Goal: Task Accomplishment & Management: Manage account settings

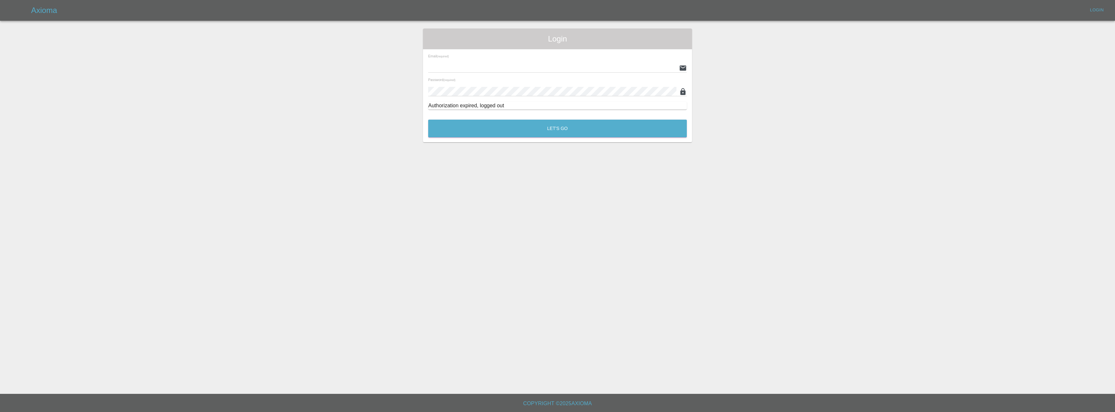
type input "[EMAIL_ADDRESS][DOMAIN_NAME]"
click at [568, 128] on button "Let's Go" at bounding box center [557, 129] width 259 height 18
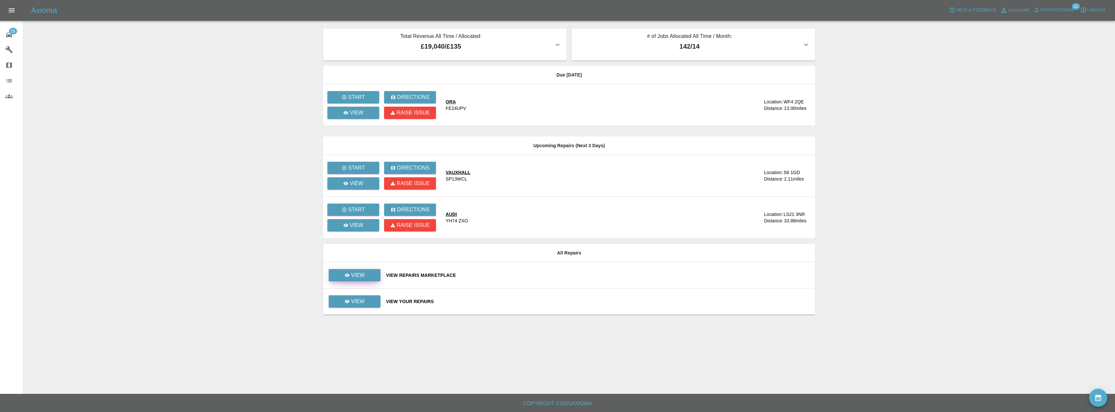
click at [374, 274] on link "View" at bounding box center [355, 275] width 52 height 12
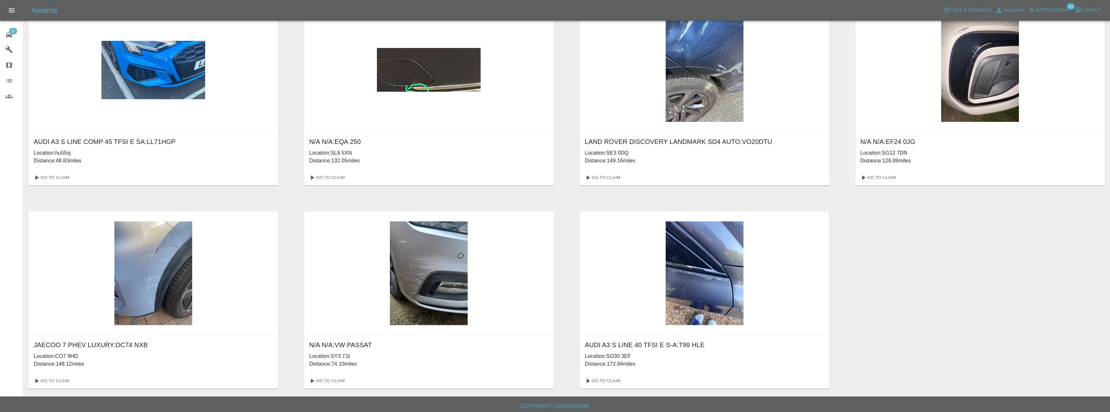
scroll to position [429, 0]
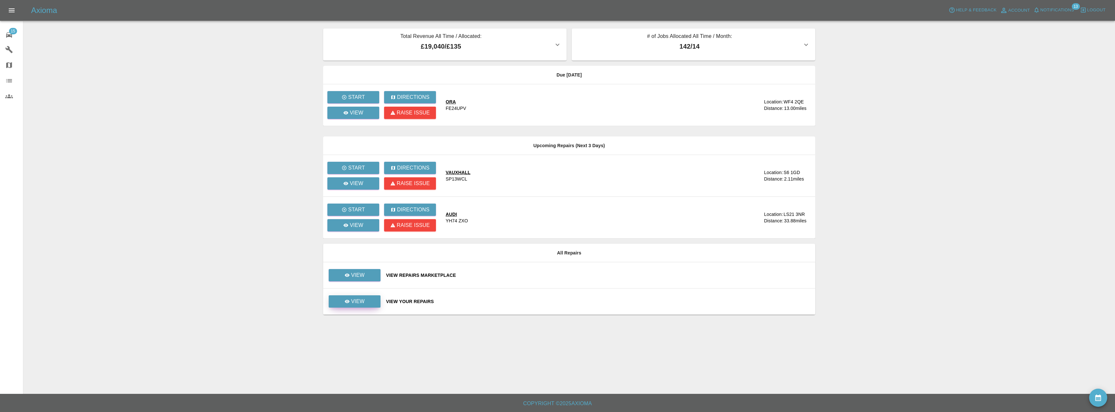
click at [344, 299] on link "View" at bounding box center [355, 301] width 52 height 12
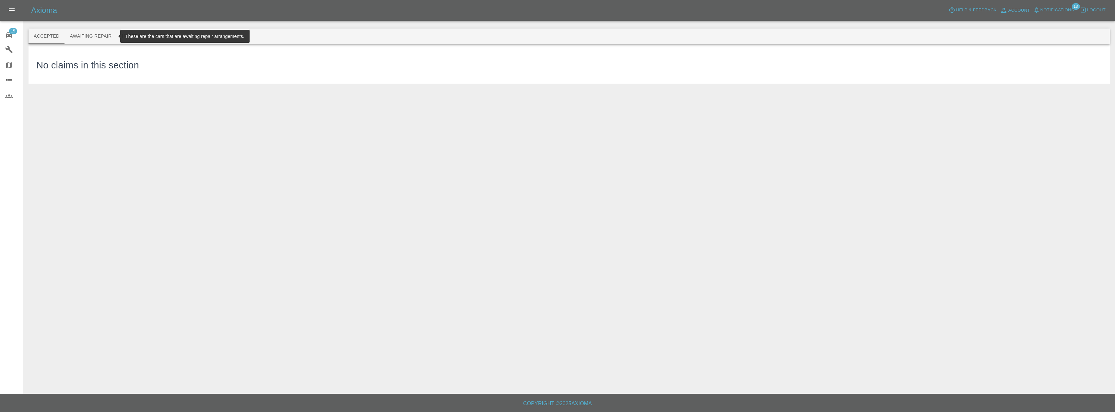
click at [86, 32] on button "Awaiting Repair" at bounding box center [91, 37] width 52 height 16
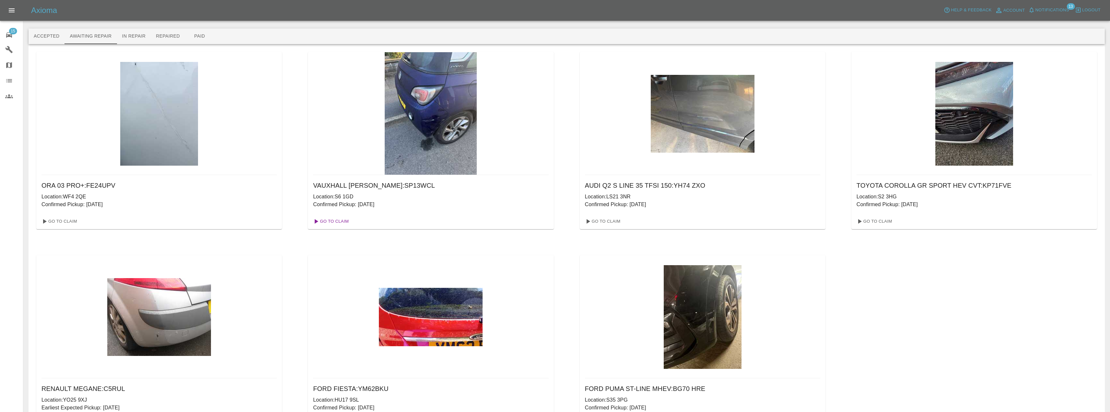
click at [342, 223] on link "Go To Claim" at bounding box center [331, 221] width 40 height 10
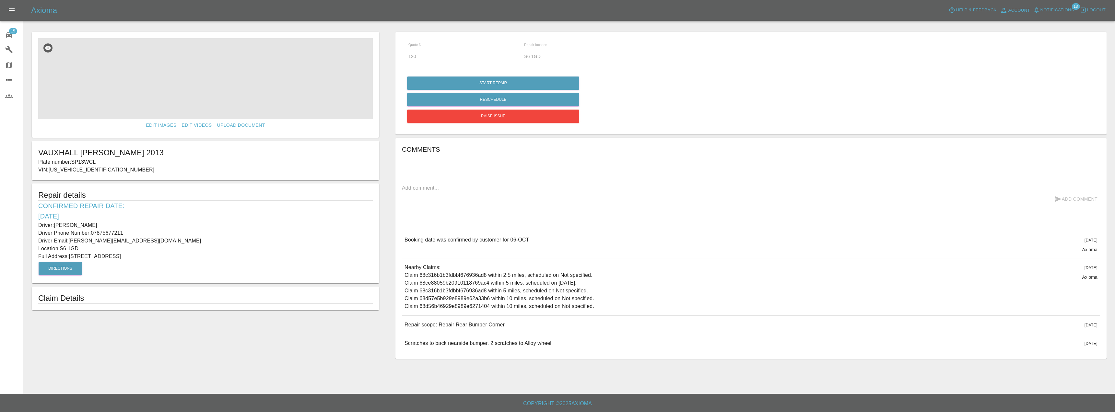
click at [205, 78] on img at bounding box center [205, 78] width 335 height 81
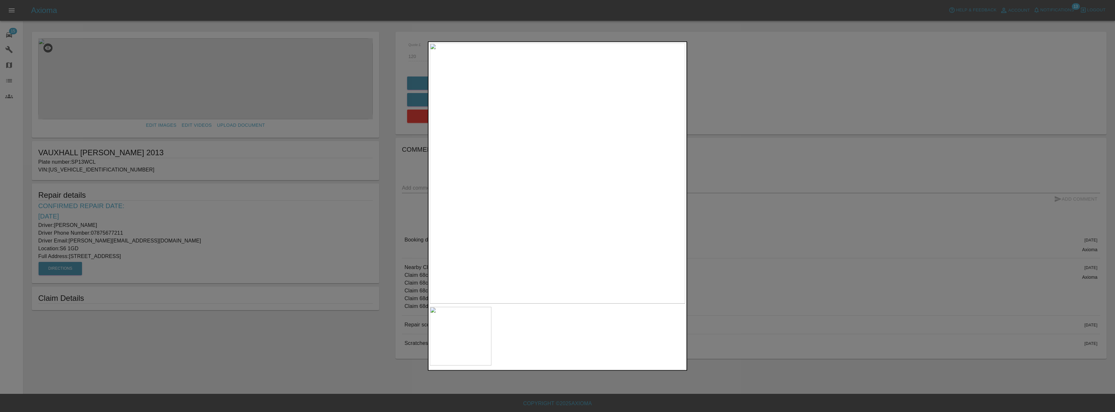
click at [580, 195] on img at bounding box center [557, 173] width 255 height 261
click at [475, 334] on img at bounding box center [461, 336] width 62 height 59
click at [574, 166] on img at bounding box center [557, 173] width 255 height 261
click at [762, 121] on div at bounding box center [557, 206] width 1115 height 412
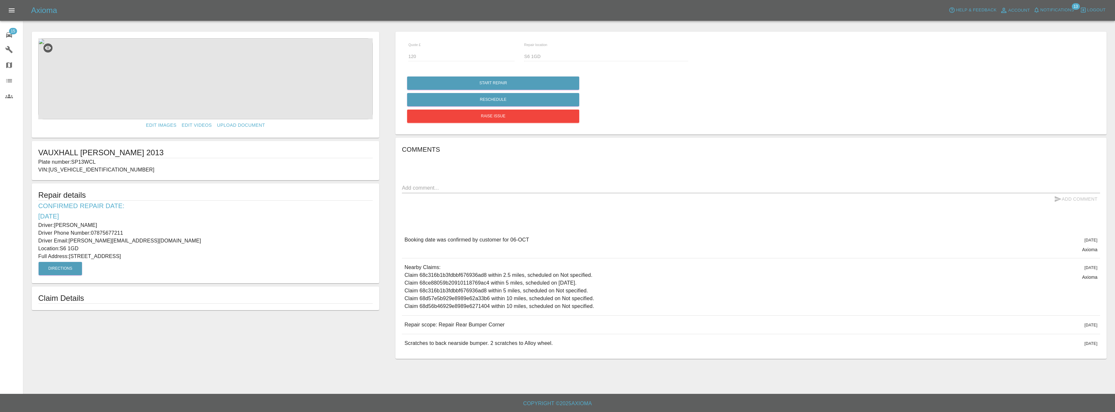
click at [199, 78] on img at bounding box center [205, 78] width 335 height 81
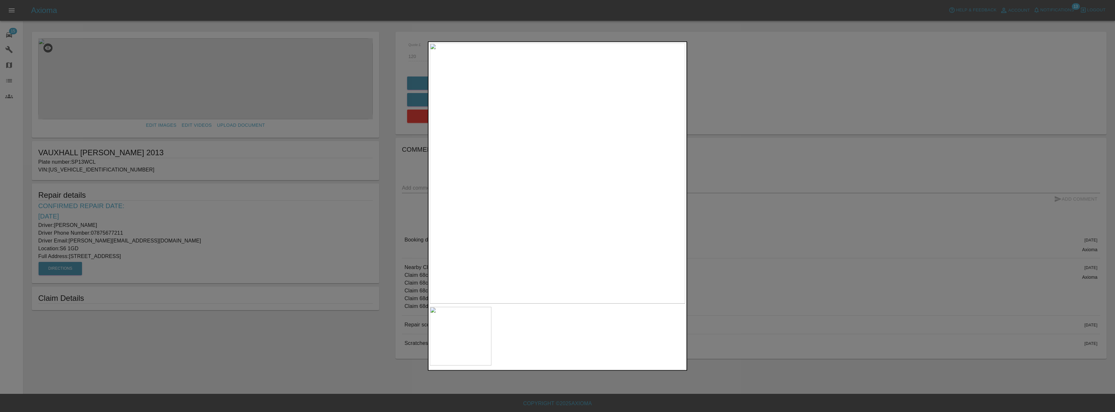
click at [724, 141] on div at bounding box center [557, 206] width 1115 height 412
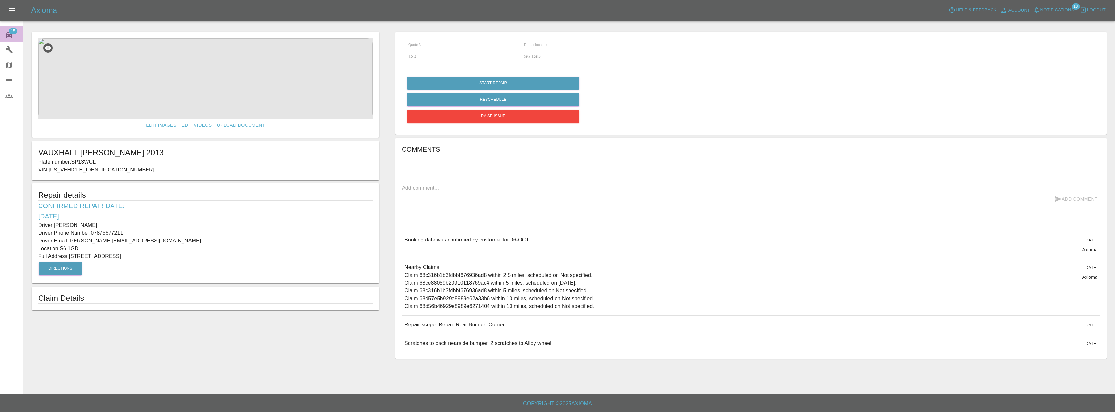
click at [11, 34] on span "15" at bounding box center [13, 31] width 8 height 6
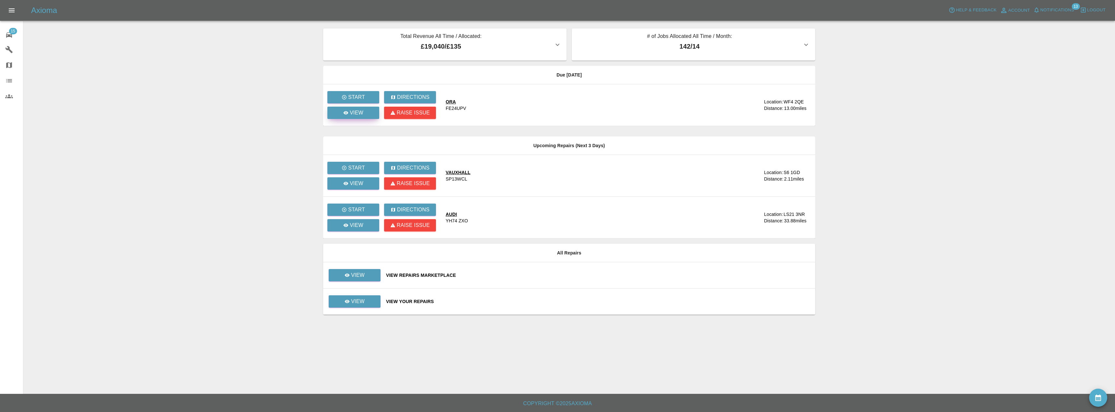
click at [348, 111] on icon at bounding box center [345, 112] width 5 height 5
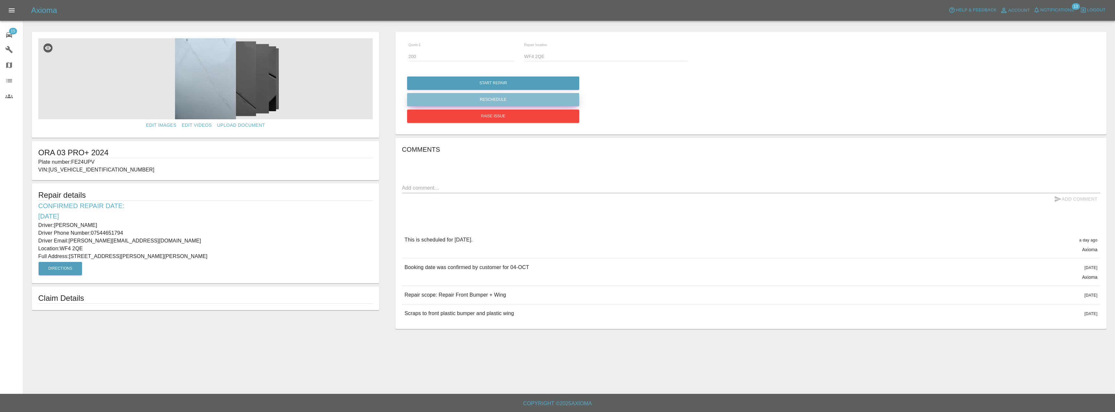
click at [481, 101] on button "Reschedule" at bounding box center [493, 99] width 172 height 13
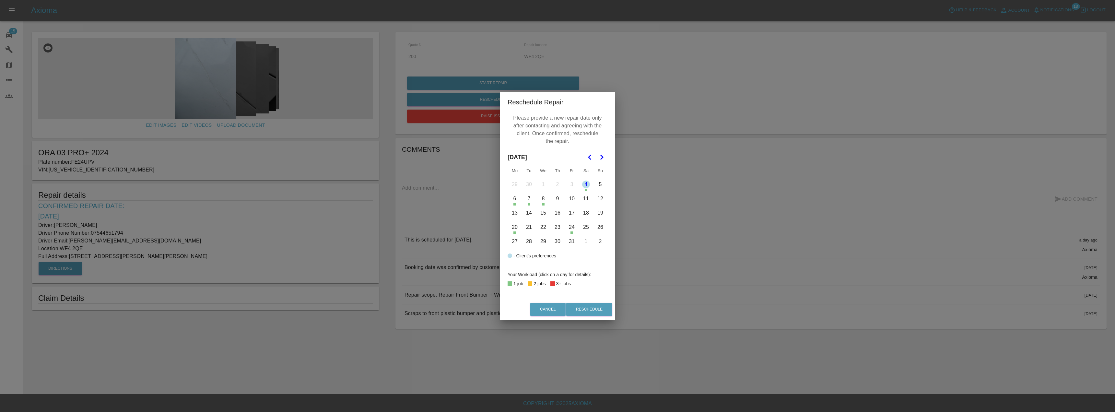
click at [514, 203] on button "6" at bounding box center [515, 199] width 14 height 14
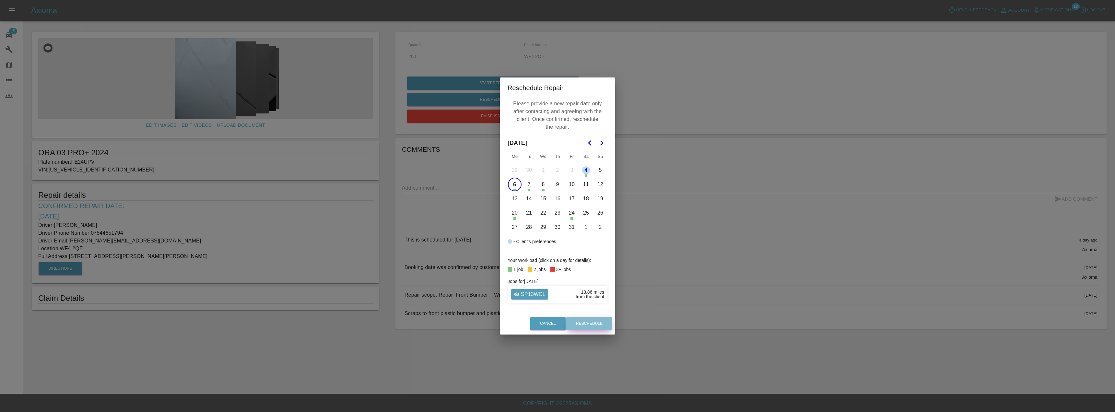
click at [590, 320] on button "Reschedule" at bounding box center [589, 323] width 46 height 13
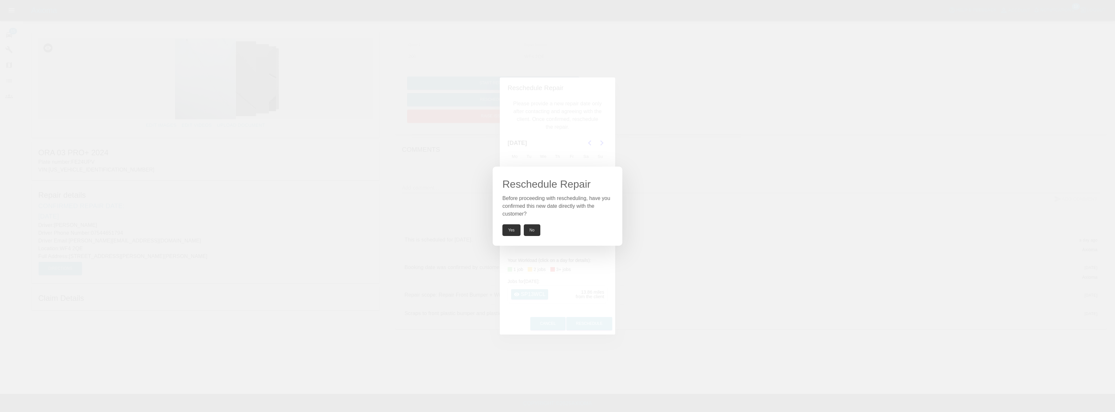
click at [510, 232] on button "Yes" at bounding box center [511, 230] width 18 height 12
